Goal: Find specific page/section: Find specific page/section

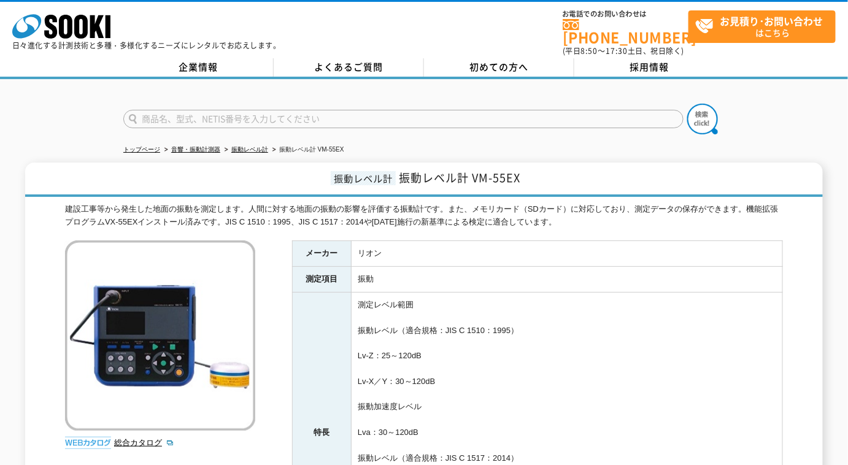
click at [222, 110] on input "text" at bounding box center [403, 119] width 561 height 18
type input "ソラテナ"
click at [688, 104] on button at bounding box center [703, 119] width 31 height 31
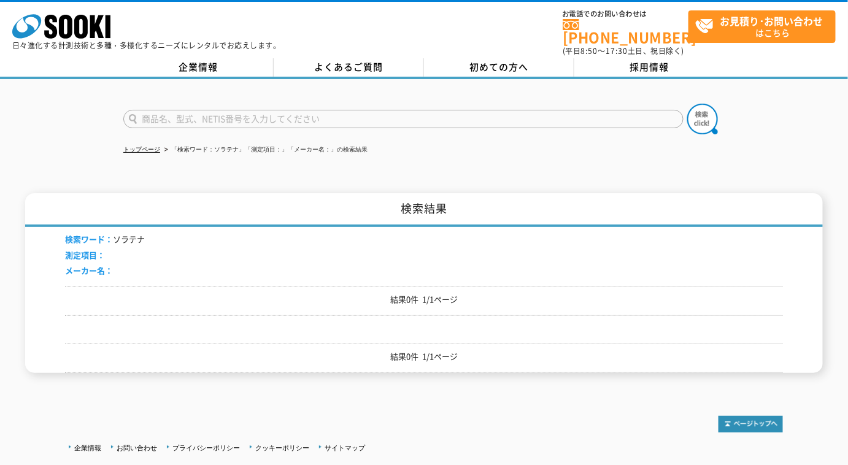
click at [234, 112] on input "text" at bounding box center [403, 119] width 561 height 18
type input "ソラテナ"
click at [688, 104] on button at bounding box center [703, 119] width 31 height 31
click at [234, 112] on input "text" at bounding box center [403, 119] width 561 height 18
type input "ソラテナ"
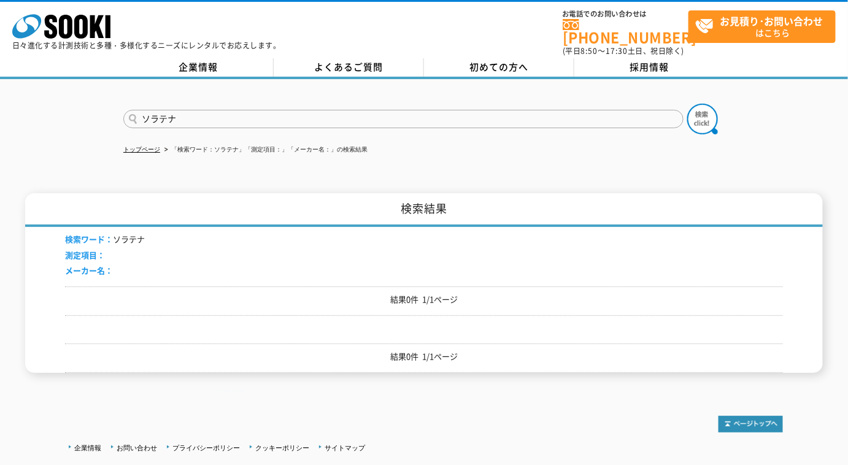
click at [688, 104] on button at bounding box center [703, 119] width 31 height 31
drag, startPoint x: 824, startPoint y: 181, endPoint x: 811, endPoint y: 181, distance: 12.9
click at [824, 181] on div "トップページ 「検索ワード：ソラテナ」「測定項目：」「メーカー名：」の検索結果 検索結果 検索ワード： ソラテナ 測定項目： メーカー名： 結果0件 1/1ペ…" at bounding box center [424, 235] width 848 height 313
